Goal: Task Accomplishment & Management: Complete application form

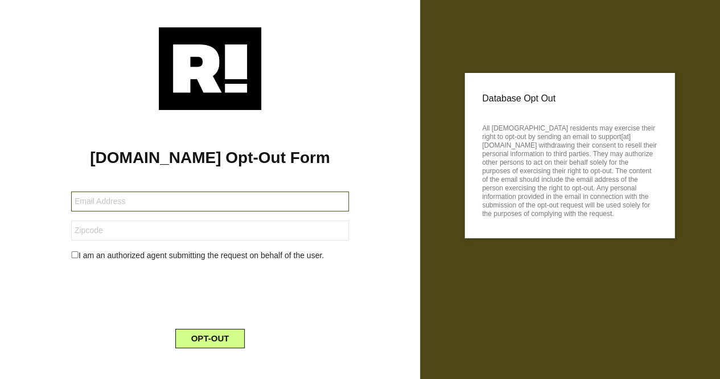
paste input "94805-97139-109684@mytrustedemail.com"
type input "94805-97139-109684@mytrustedemail.com"
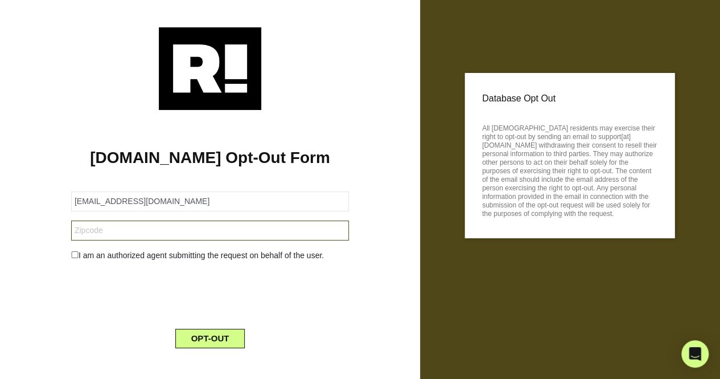
drag, startPoint x: 169, startPoint y: 239, endPoint x: 141, endPoint y: 229, distance: 29.5
paste input "66048"
type input "66048"
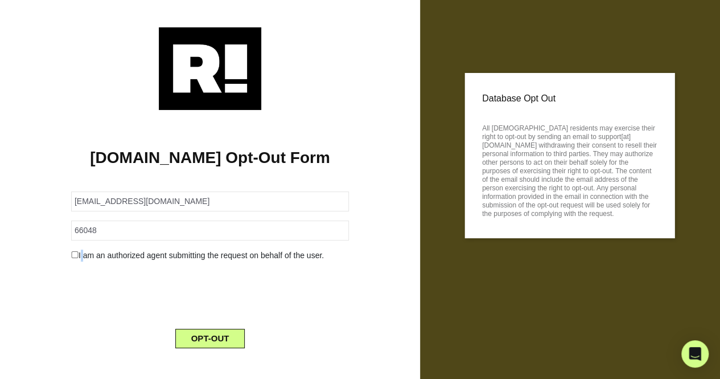
click at [83, 249] on div "I am an authorized agent submitting the request on behalf of the user." at bounding box center [210, 255] width 295 height 12
drag, startPoint x: 71, startPoint y: 253, endPoint x: 102, endPoint y: 276, distance: 39.5
click at [71, 253] on div "I am an authorized agent submitting the request on behalf of the user." at bounding box center [210, 255] width 295 height 12
drag, startPoint x: 72, startPoint y: 255, endPoint x: 88, endPoint y: 265, distance: 19.4
click at [72, 255] on input "checkbox" at bounding box center [74, 254] width 7 height 7
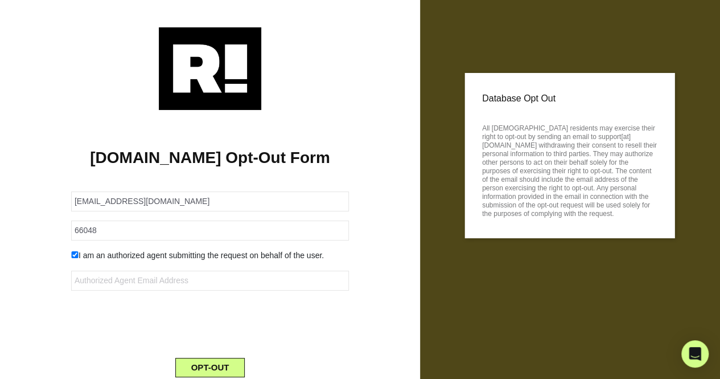
click at [73, 255] on input "checkbox" at bounding box center [74, 254] width 7 height 7
checkbox input "false"
click at [201, 334] on button "OPT-OUT" at bounding box center [210, 338] width 70 height 19
